Goal: Information Seeking & Learning: Compare options

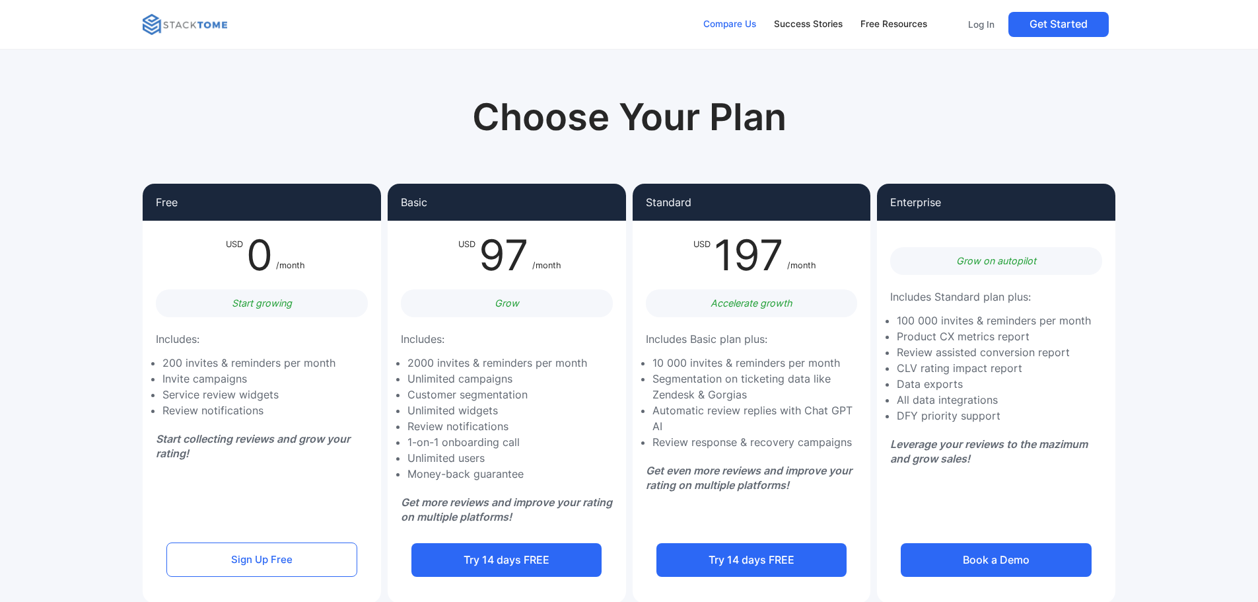
click at [725, 34] on link "Compare Us" at bounding box center [730, 25] width 65 height 28
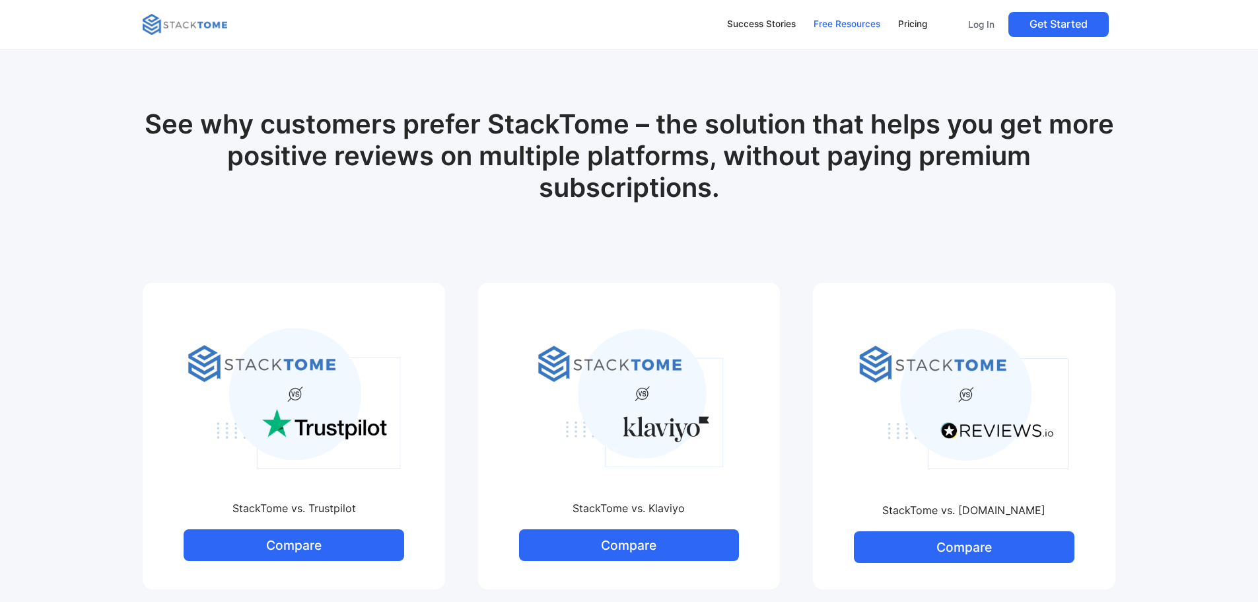
click at [828, 18] on div "Free Resources" at bounding box center [847, 24] width 67 height 15
